Goal: Task Accomplishment & Management: Manage account settings

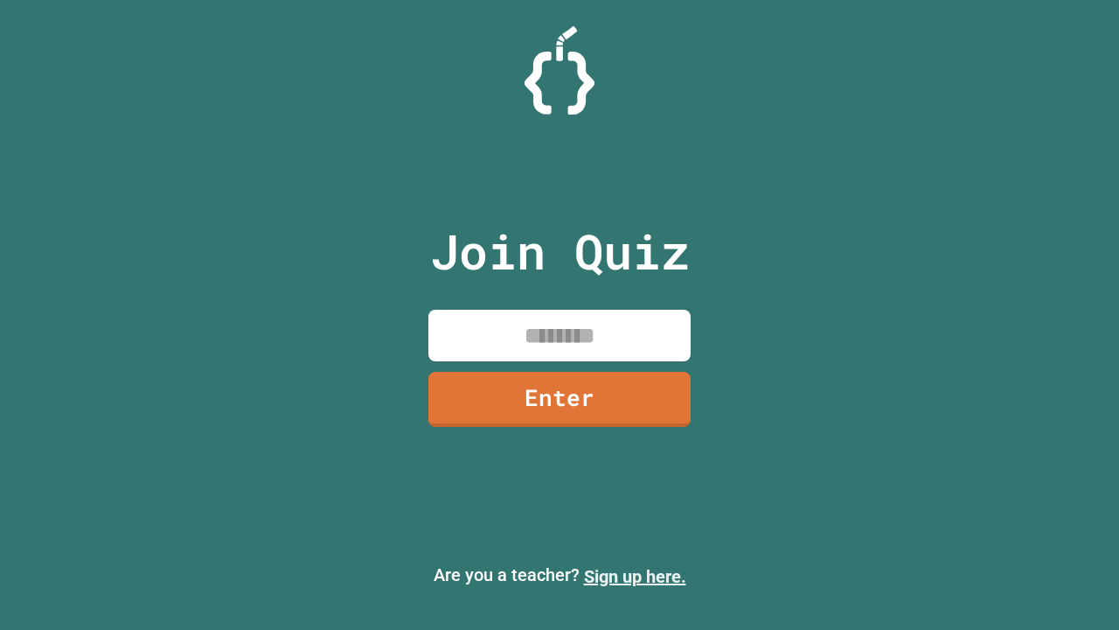
click at [635, 576] on link "Sign up here." at bounding box center [635, 576] width 102 height 21
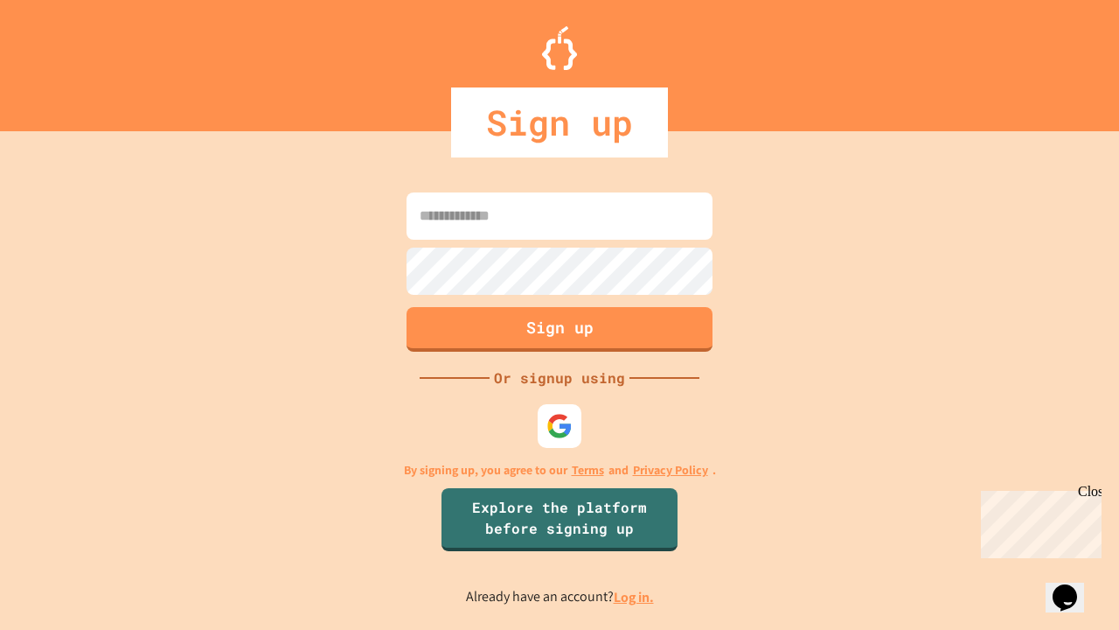
click at [635, 596] on link "Log in." at bounding box center [634, 597] width 40 height 18
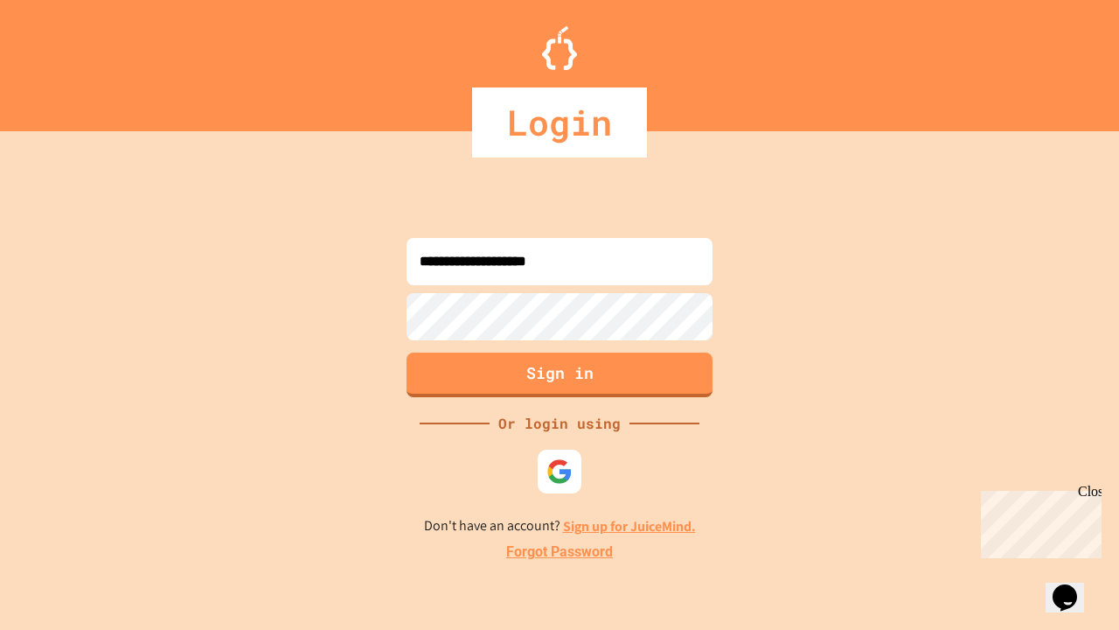
type input "**********"
